Goal: Navigation & Orientation: Find specific page/section

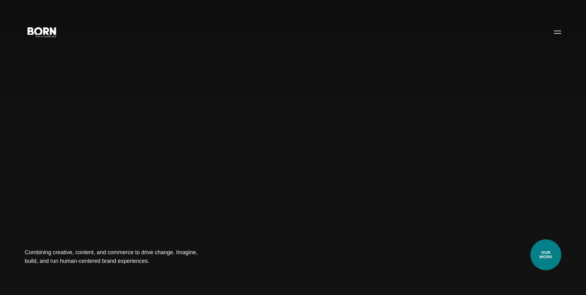
click at [543, 254] on link "Our Work" at bounding box center [546, 254] width 31 height 31
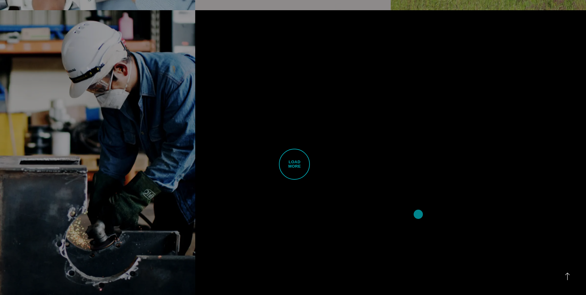
scroll to position [1885, 0]
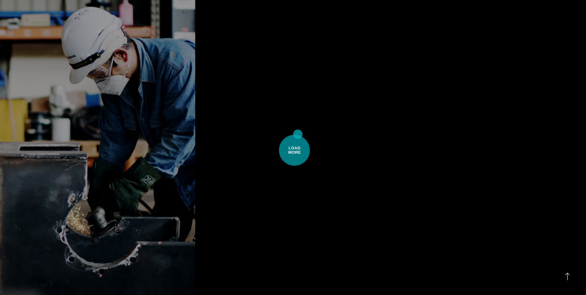
click at [298, 135] on span "Load More" at bounding box center [294, 150] width 31 height 31
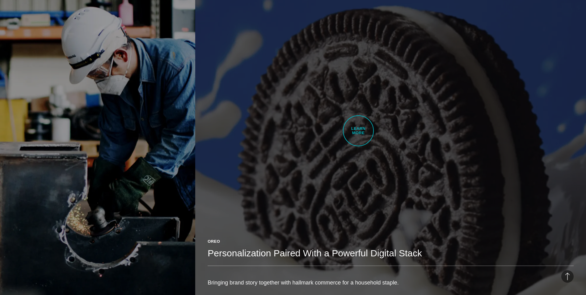
click at [358, 131] on link "Oreo Personalization Paired With a Powerful Digital Stack Bringing brand story …" at bounding box center [390, 150] width 391 height 308
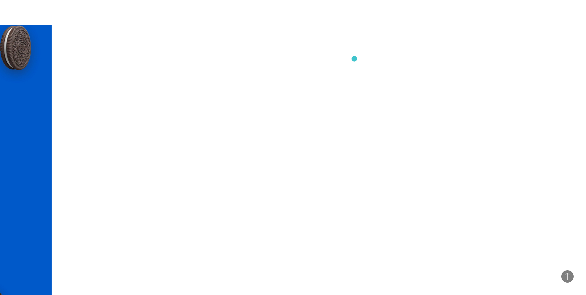
scroll to position [2905, 0]
